Goal: Register for event/course

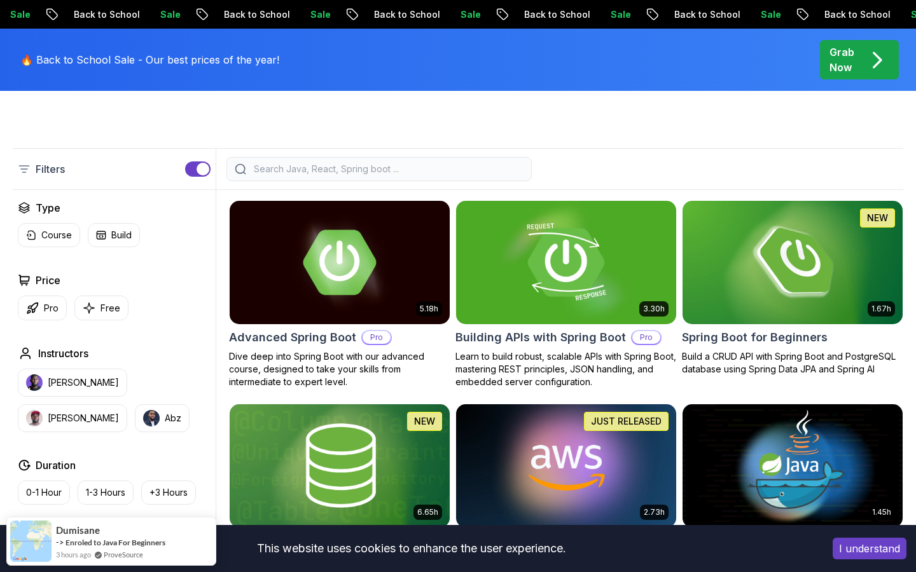
scroll to position [394, 0]
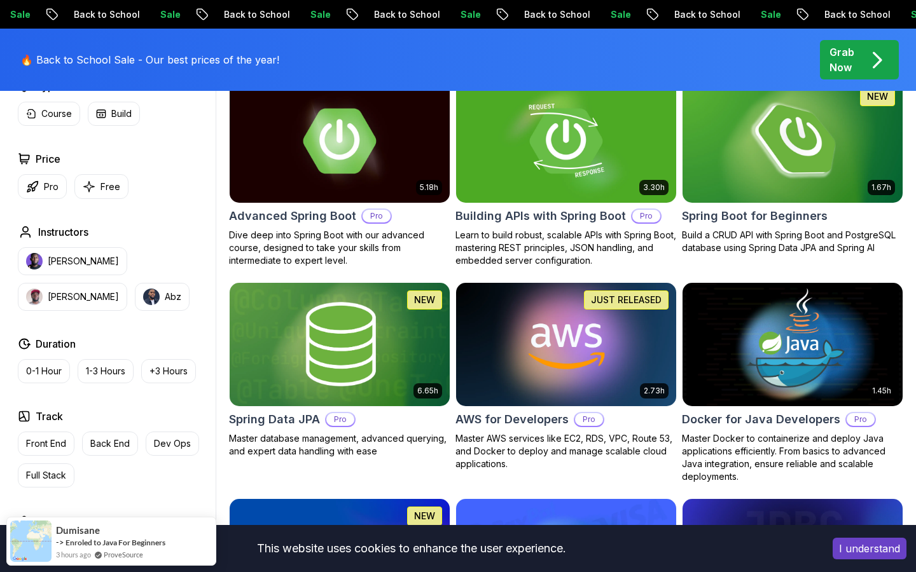
click at [780, 239] on p "Build a CRUD API with Spring Boot and PostgreSQL database using Spring Data JPA…" at bounding box center [792, 241] width 221 height 25
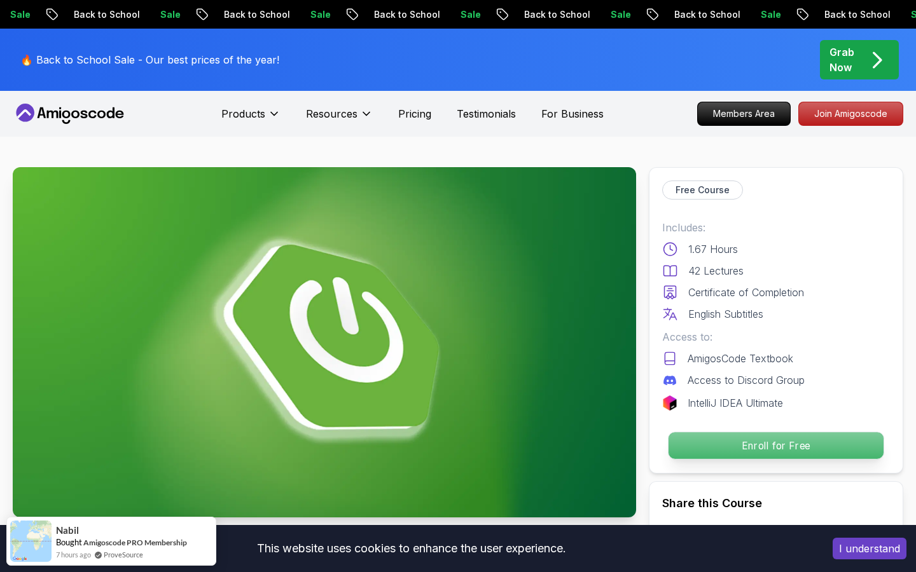
click at [729, 435] on p "Enroll for Free" at bounding box center [775, 445] width 215 height 27
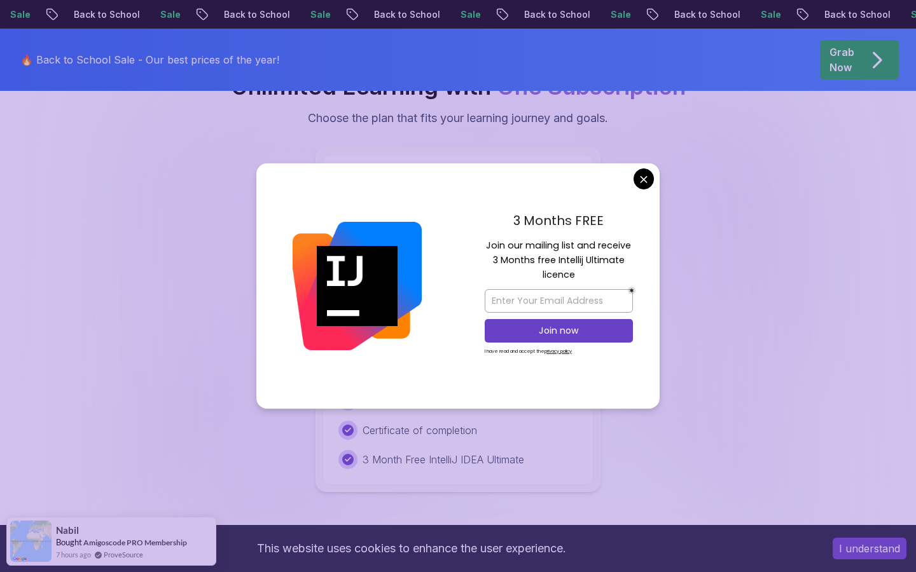
scroll to position [2644, 0]
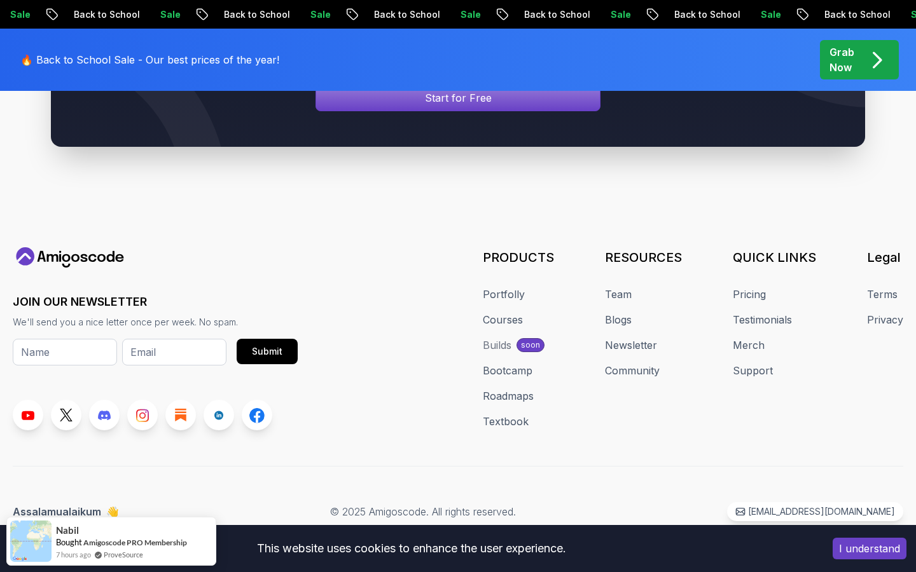
scroll to position [394, 0]
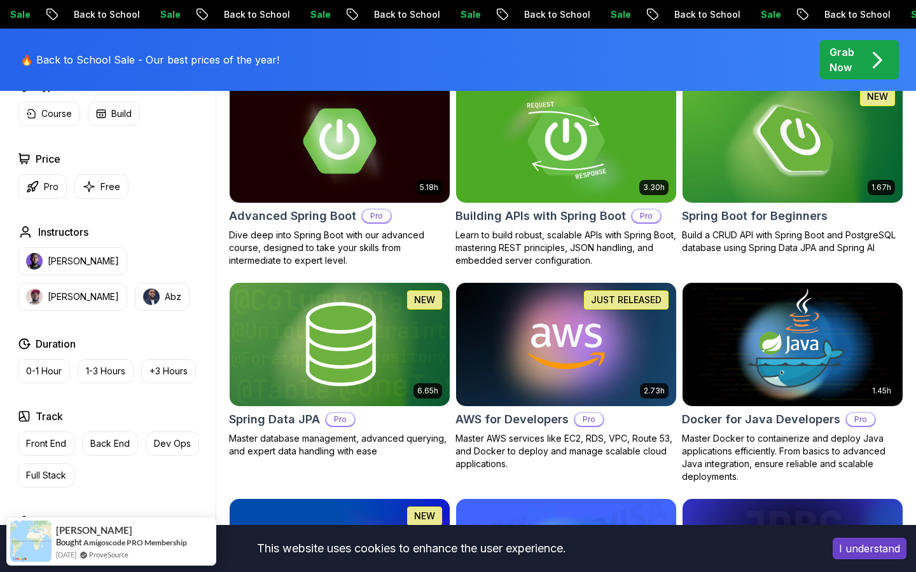
click at [589, 190] on img at bounding box center [565, 140] width 231 height 129
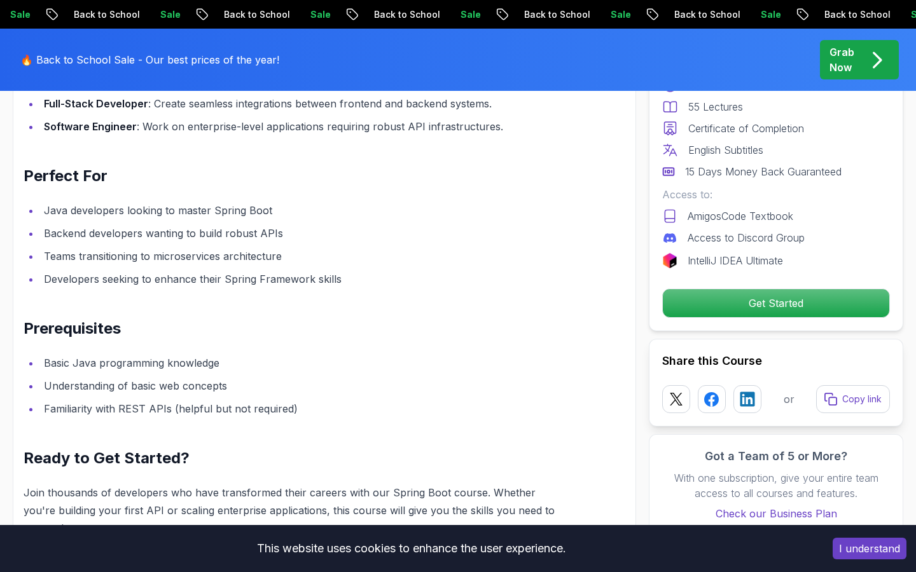
scroll to position [1504, 0]
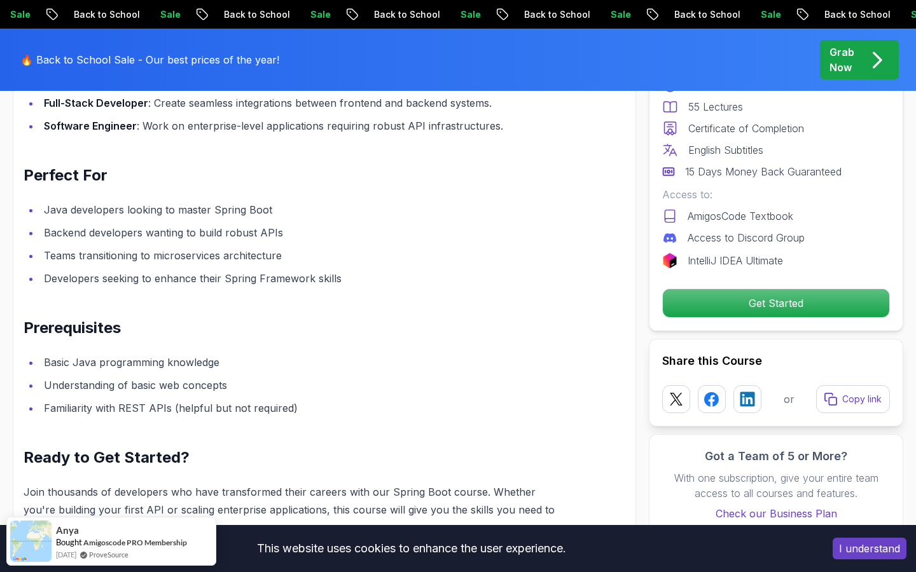
scroll to position [394, 0]
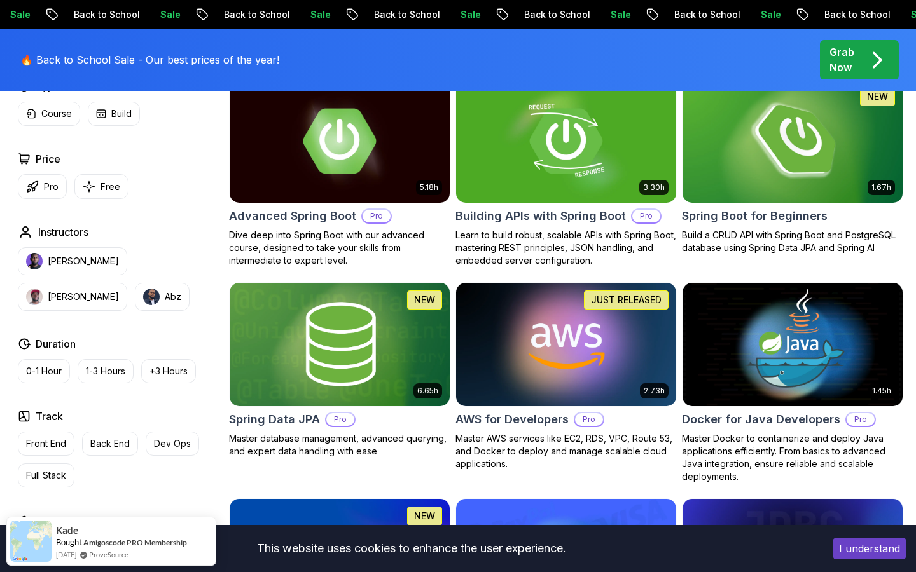
click at [766, 241] on p "Build a CRUD API with Spring Boot and PostgreSQL database using Spring Data JPA…" at bounding box center [792, 241] width 221 height 25
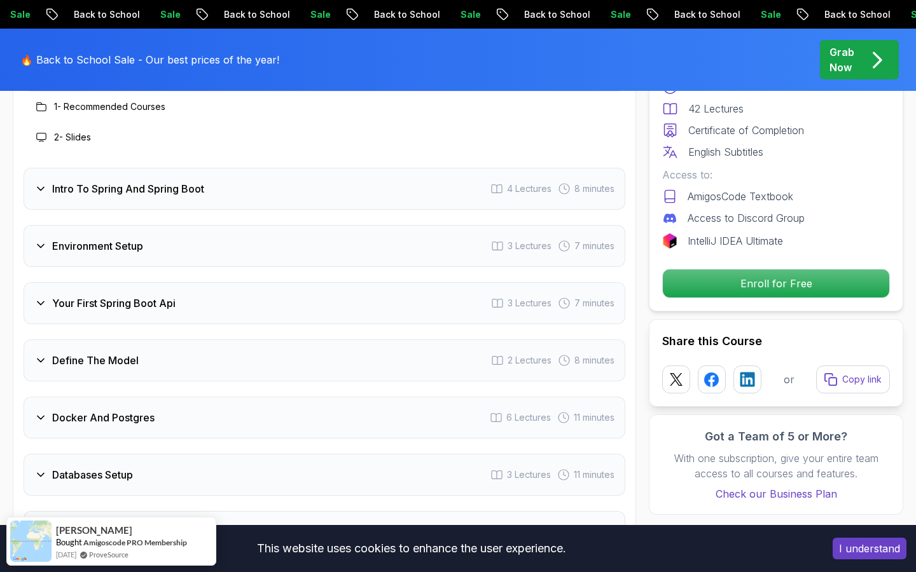
scroll to position [2118, 0]
